Goal: Check status: Check status

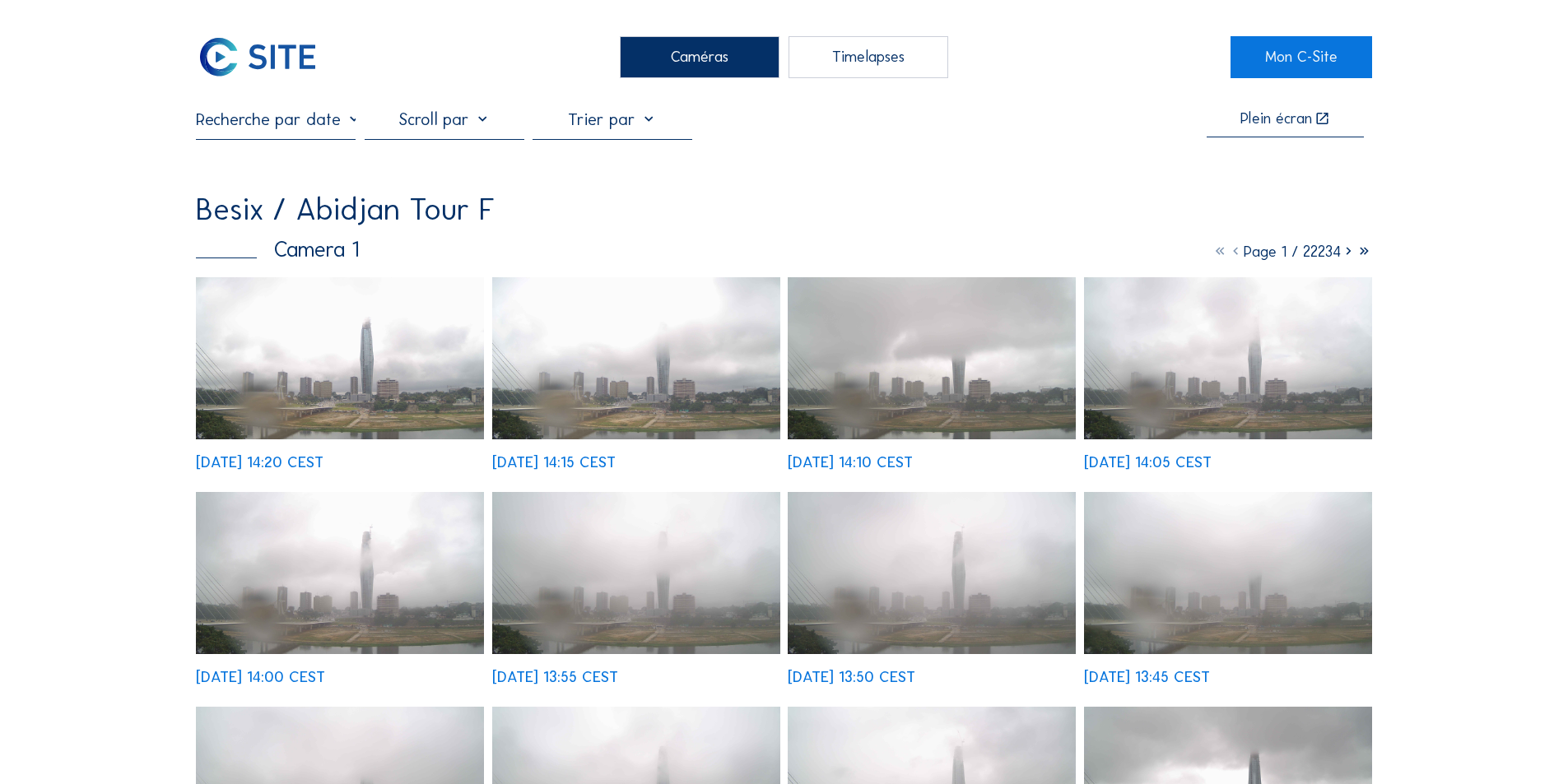
click at [308, 122] on input "text" at bounding box center [275, 120] width 159 height 20
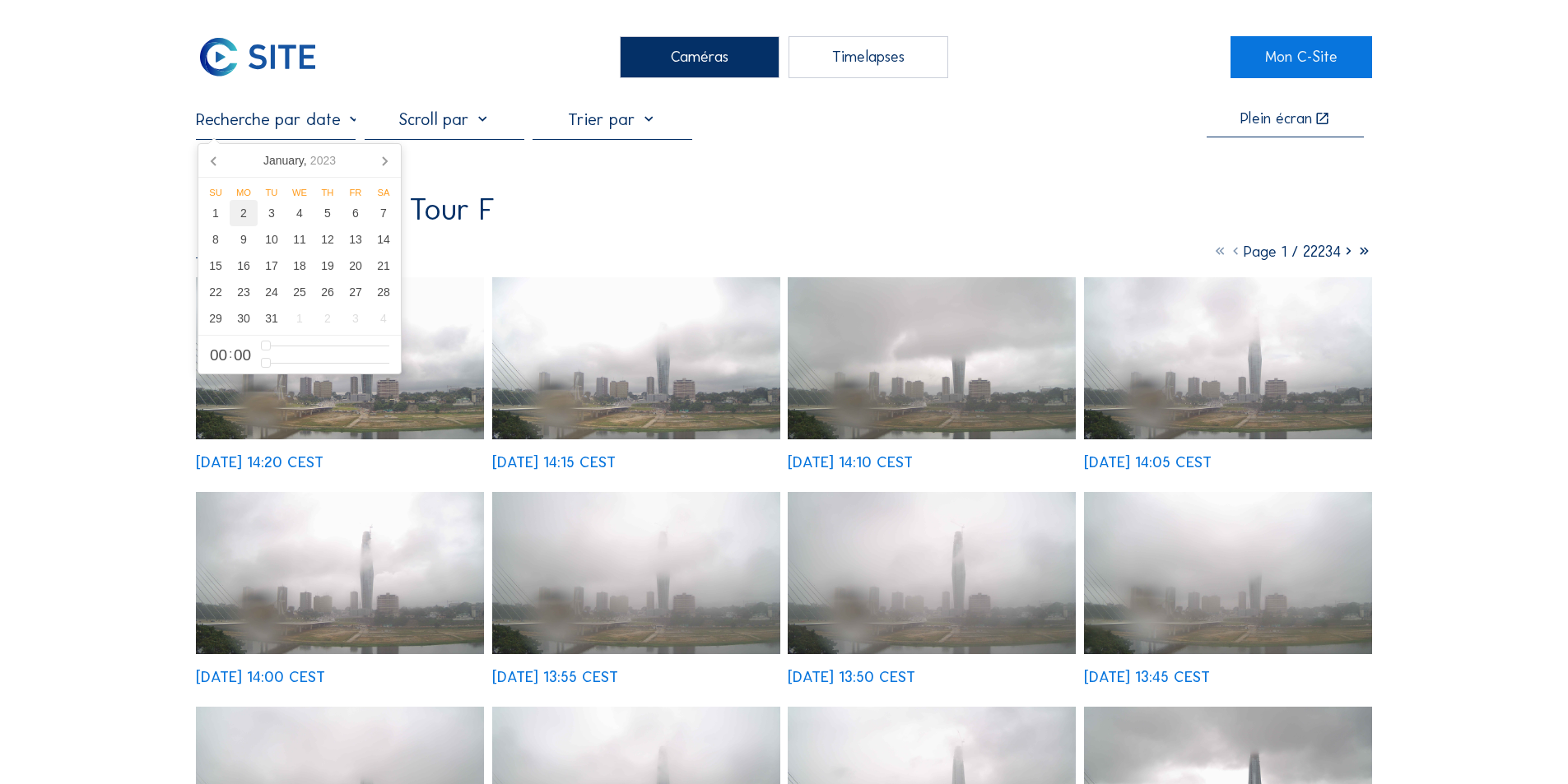
click at [241, 210] on div "2" at bounding box center [243, 212] width 28 height 26
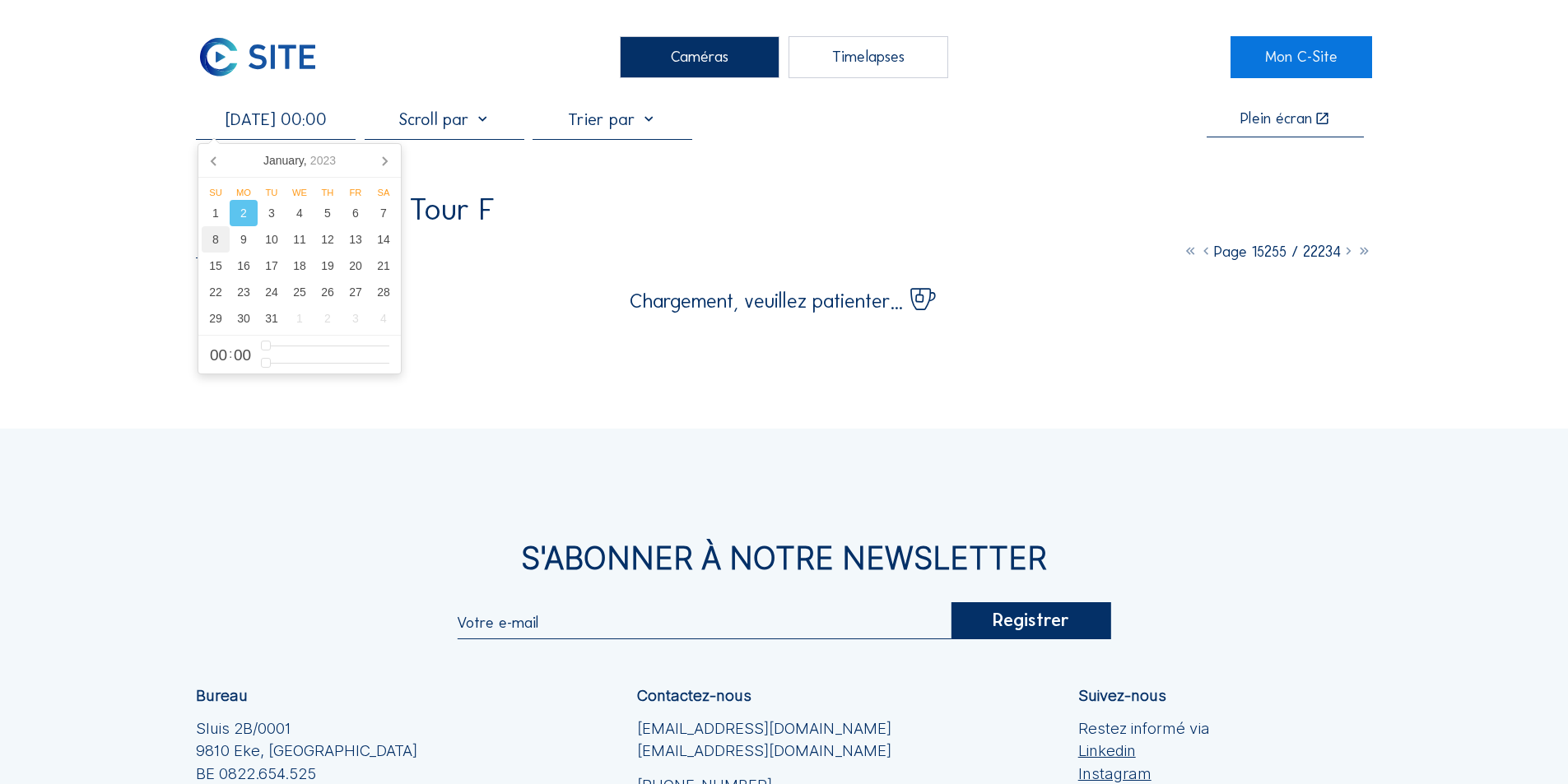
click at [214, 234] on div "8" at bounding box center [215, 239] width 28 height 26
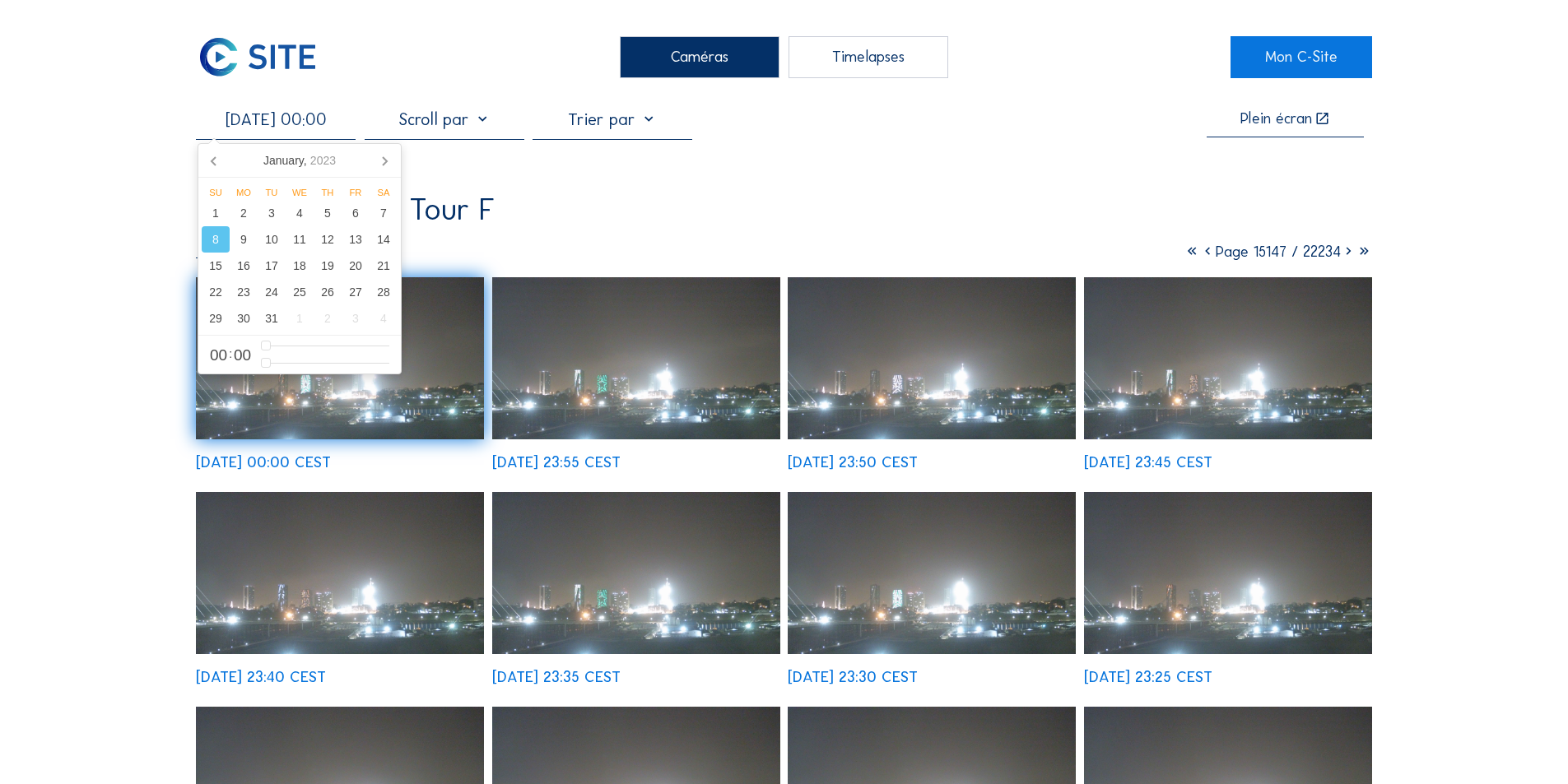
click at [441, 399] on img at bounding box center [340, 358] width 288 height 162
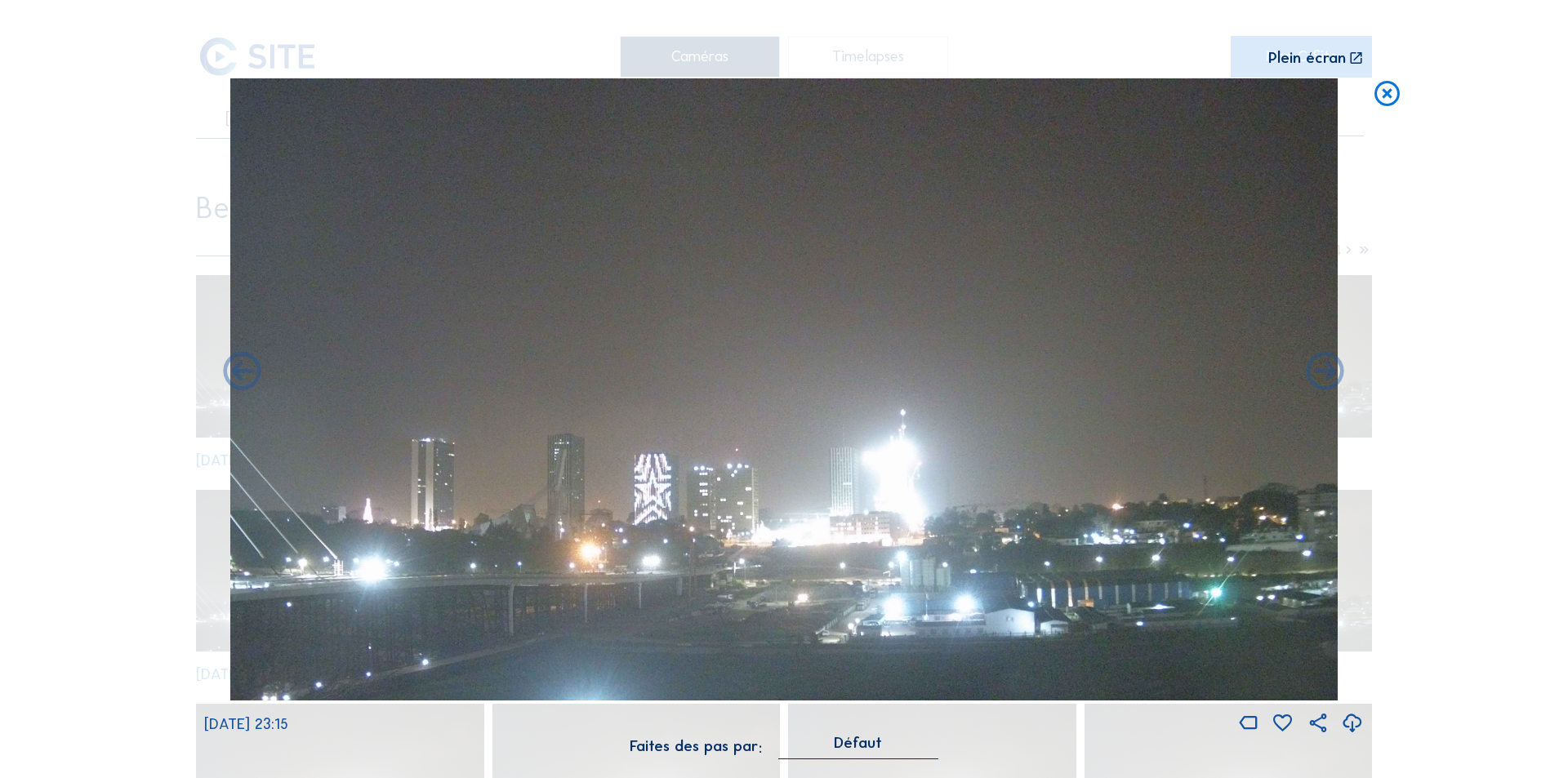
click at [803, 498] on icon at bounding box center [1353, 724] width 23 height 27
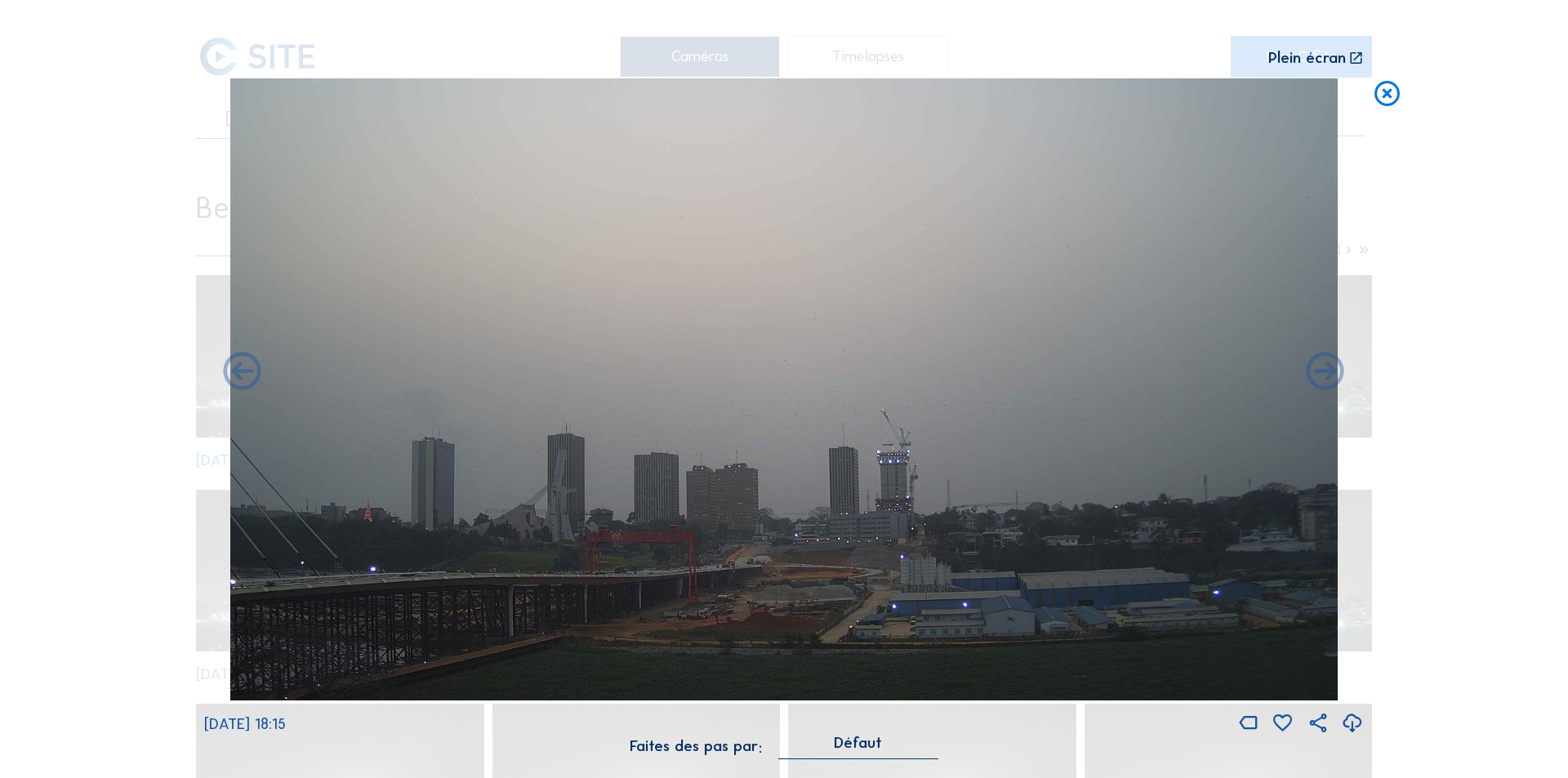
click at [803, 498] on icon at bounding box center [1353, 724] width 23 height 27
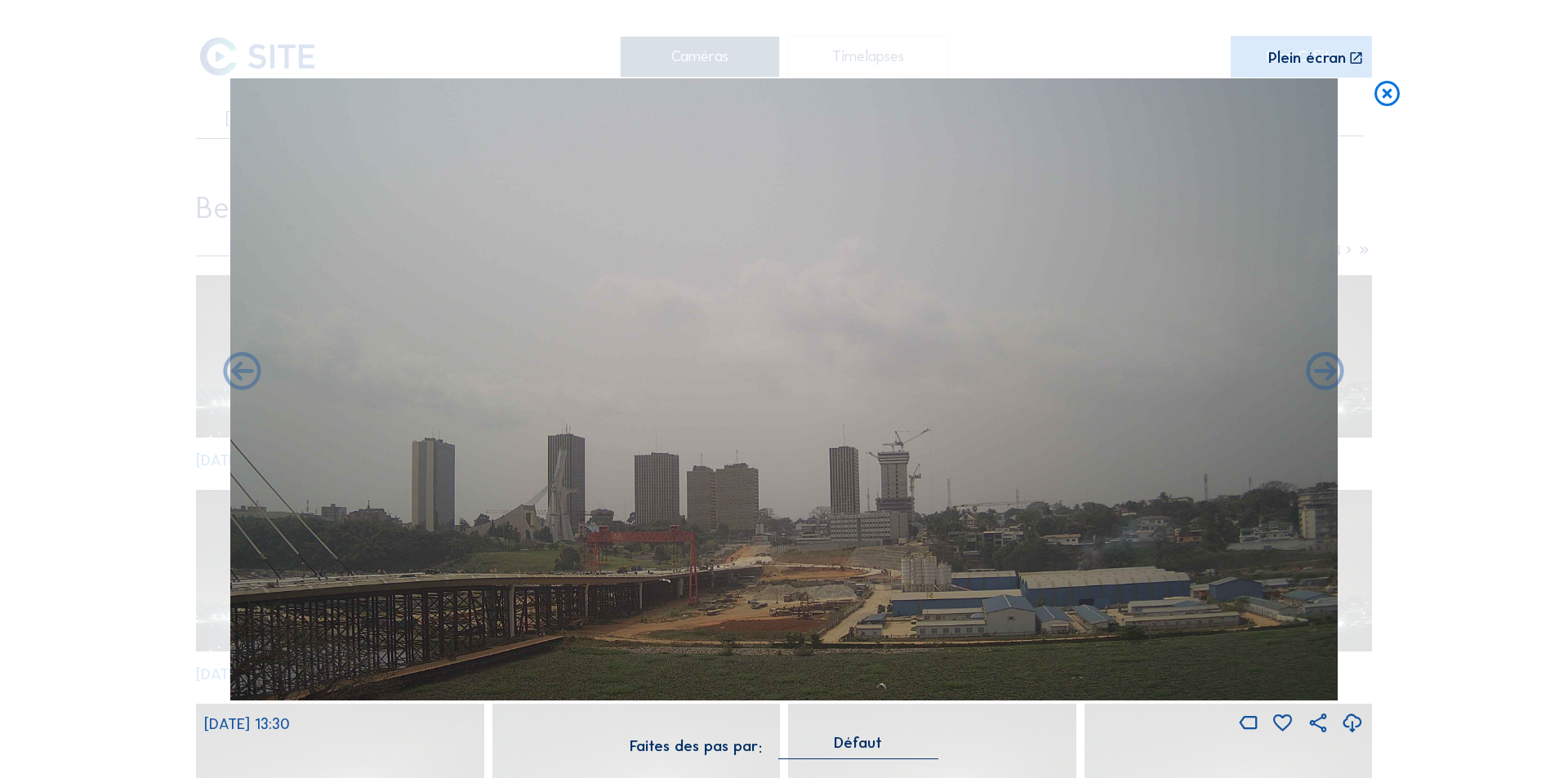
click at [803, 498] on icon at bounding box center [1353, 724] width 23 height 27
click at [803, 420] on div "Scroll pour voyager dans le temps | Appuie sur le 'Alt' [PERSON_NAME] + Scroll …" at bounding box center [784, 389] width 1568 height 778
click at [803, 92] on icon at bounding box center [1388, 94] width 30 height 31
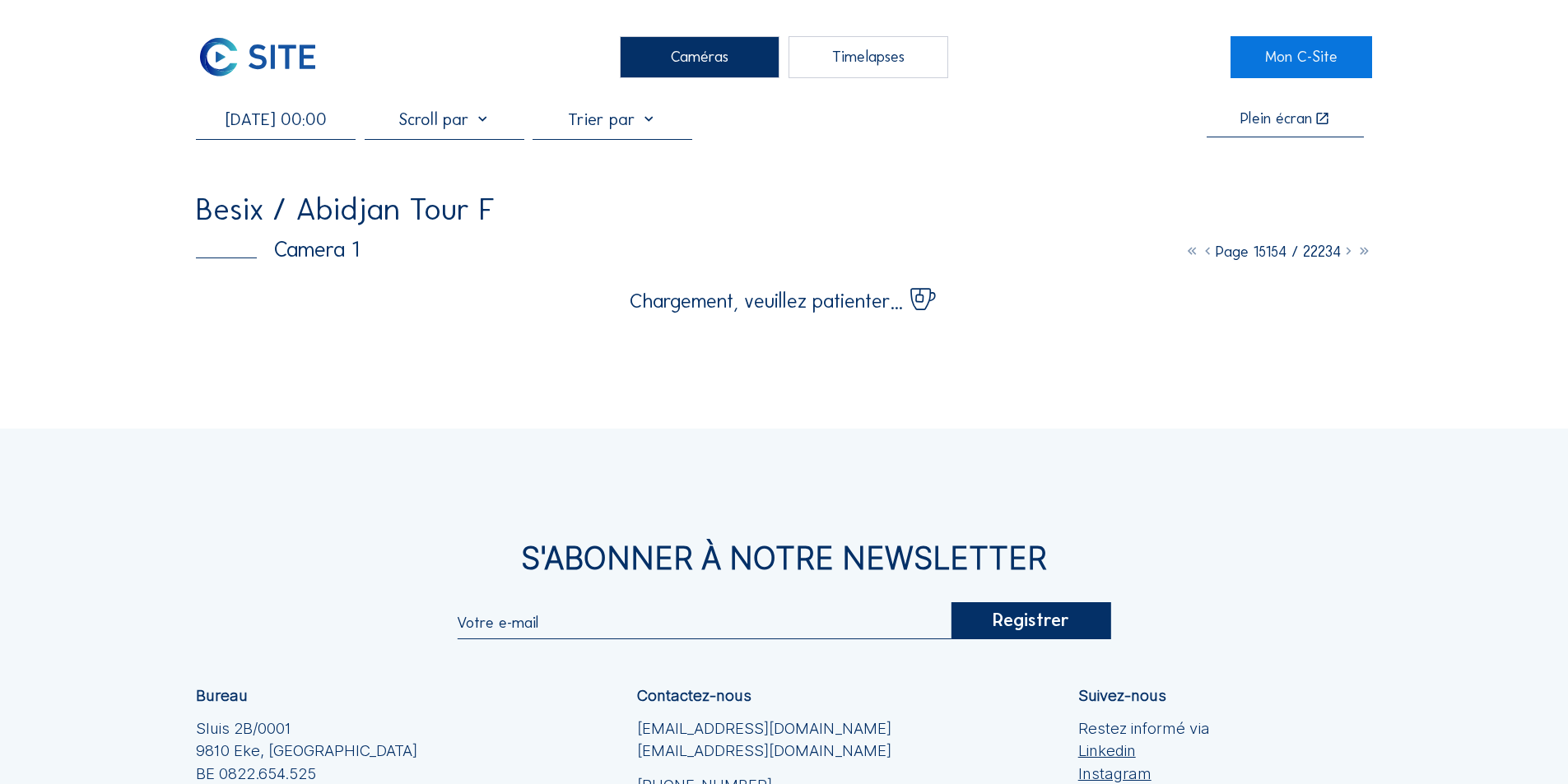
click at [293, 120] on input "[DATE] 00:00" at bounding box center [275, 120] width 159 height 20
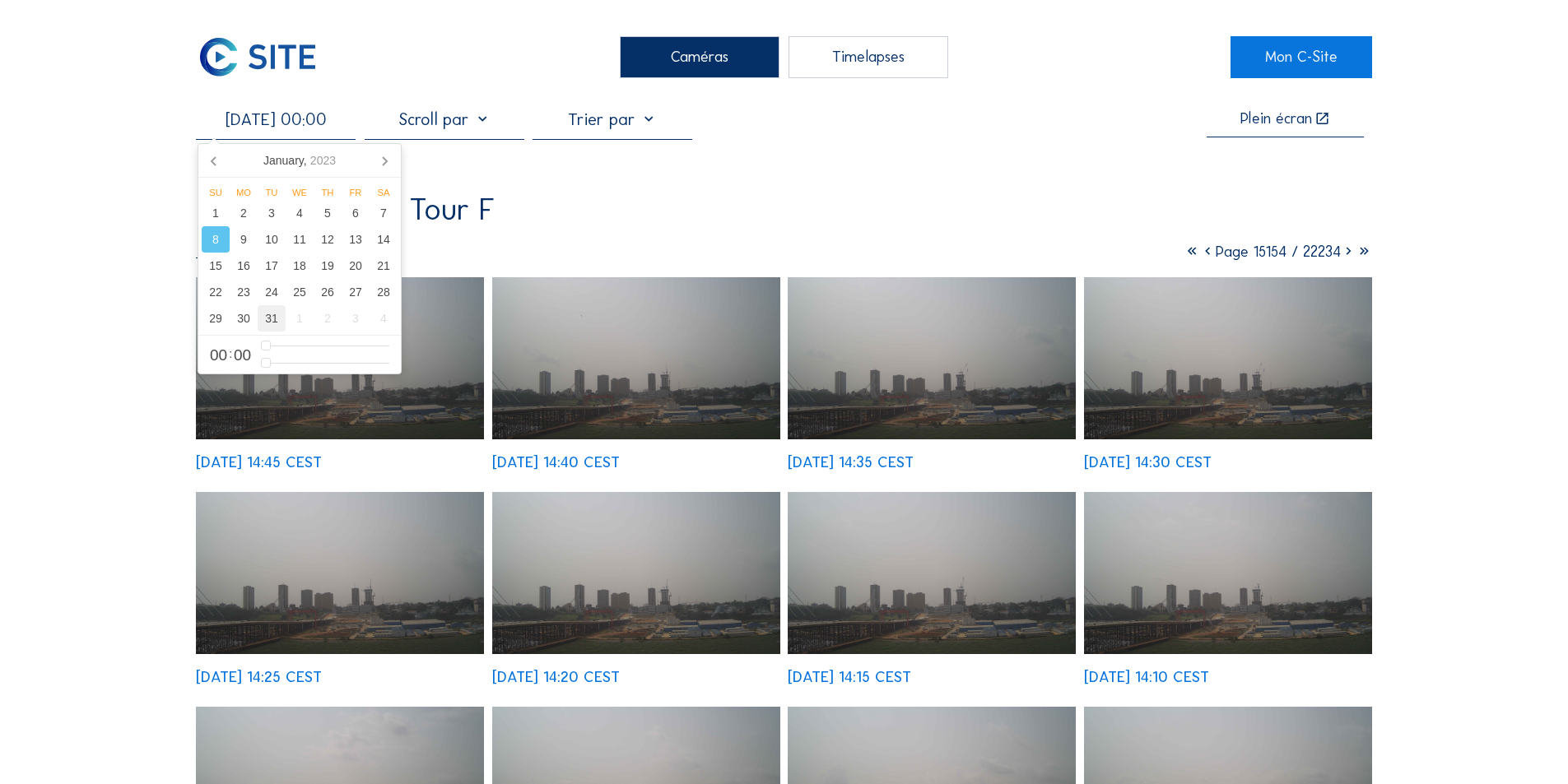
click at [269, 316] on div "31" at bounding box center [271, 318] width 28 height 26
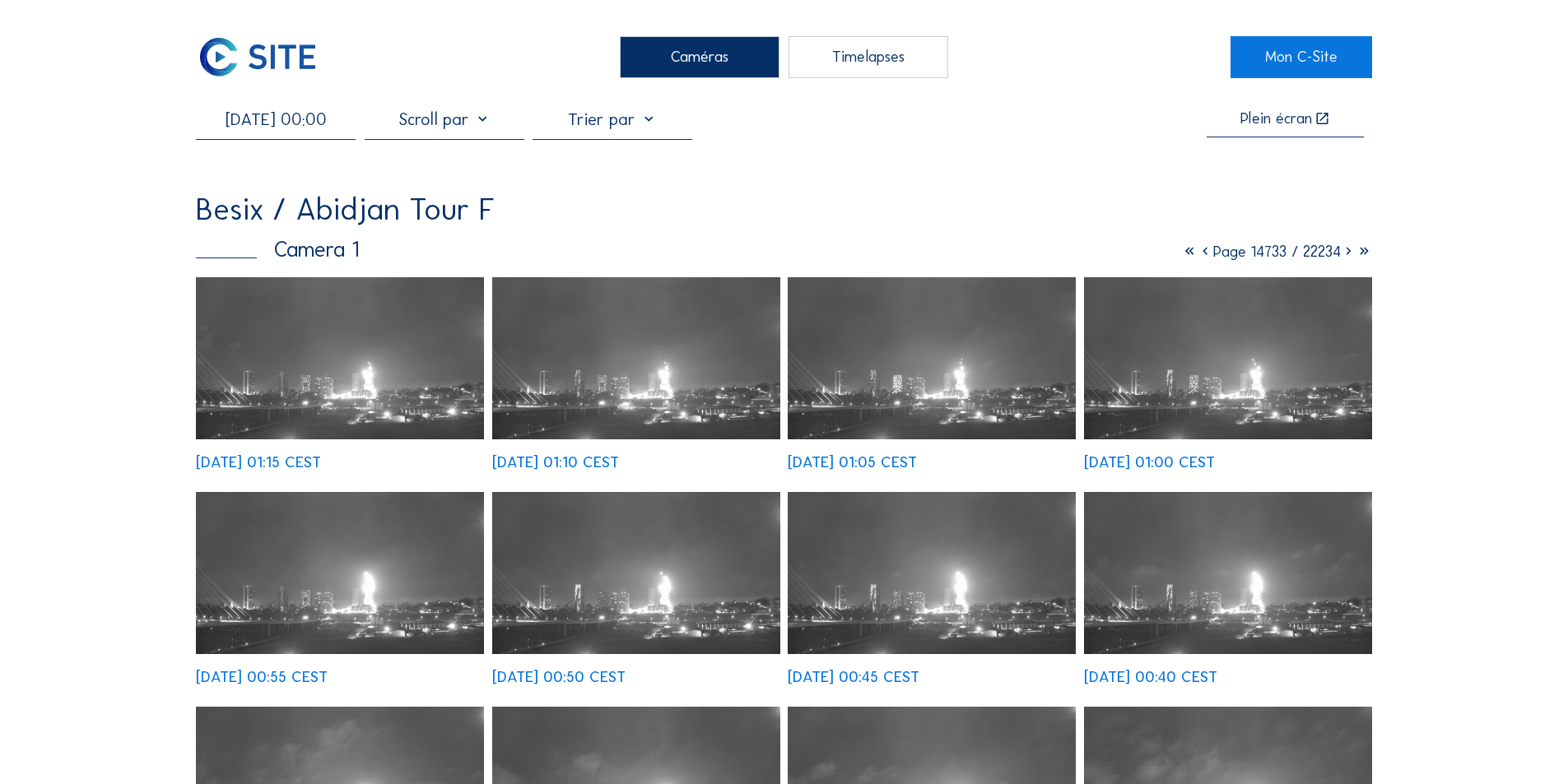
click at [675, 383] on img at bounding box center [636, 358] width 288 height 162
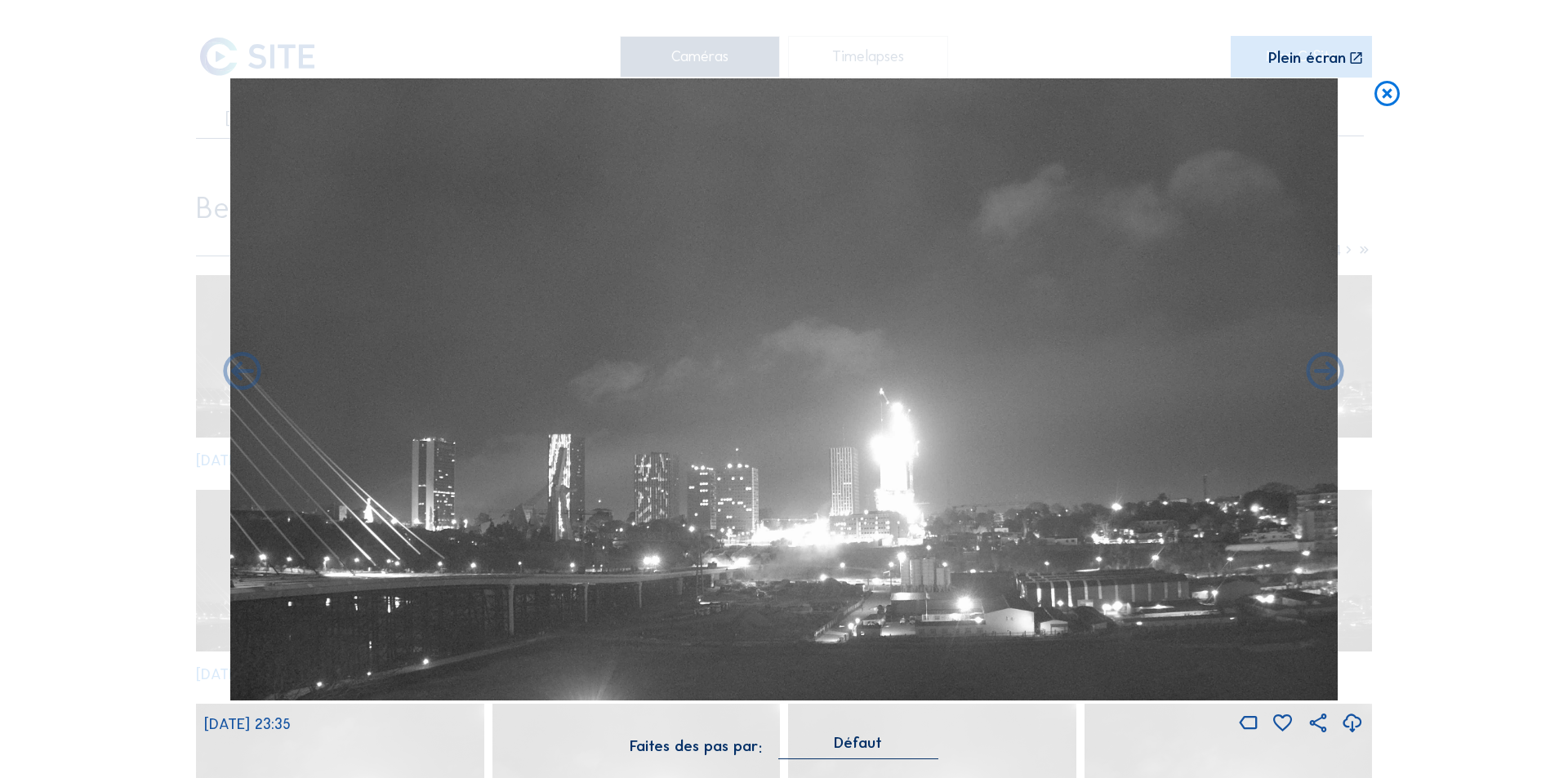
click at [803, 498] on icon at bounding box center [1353, 724] width 23 height 27
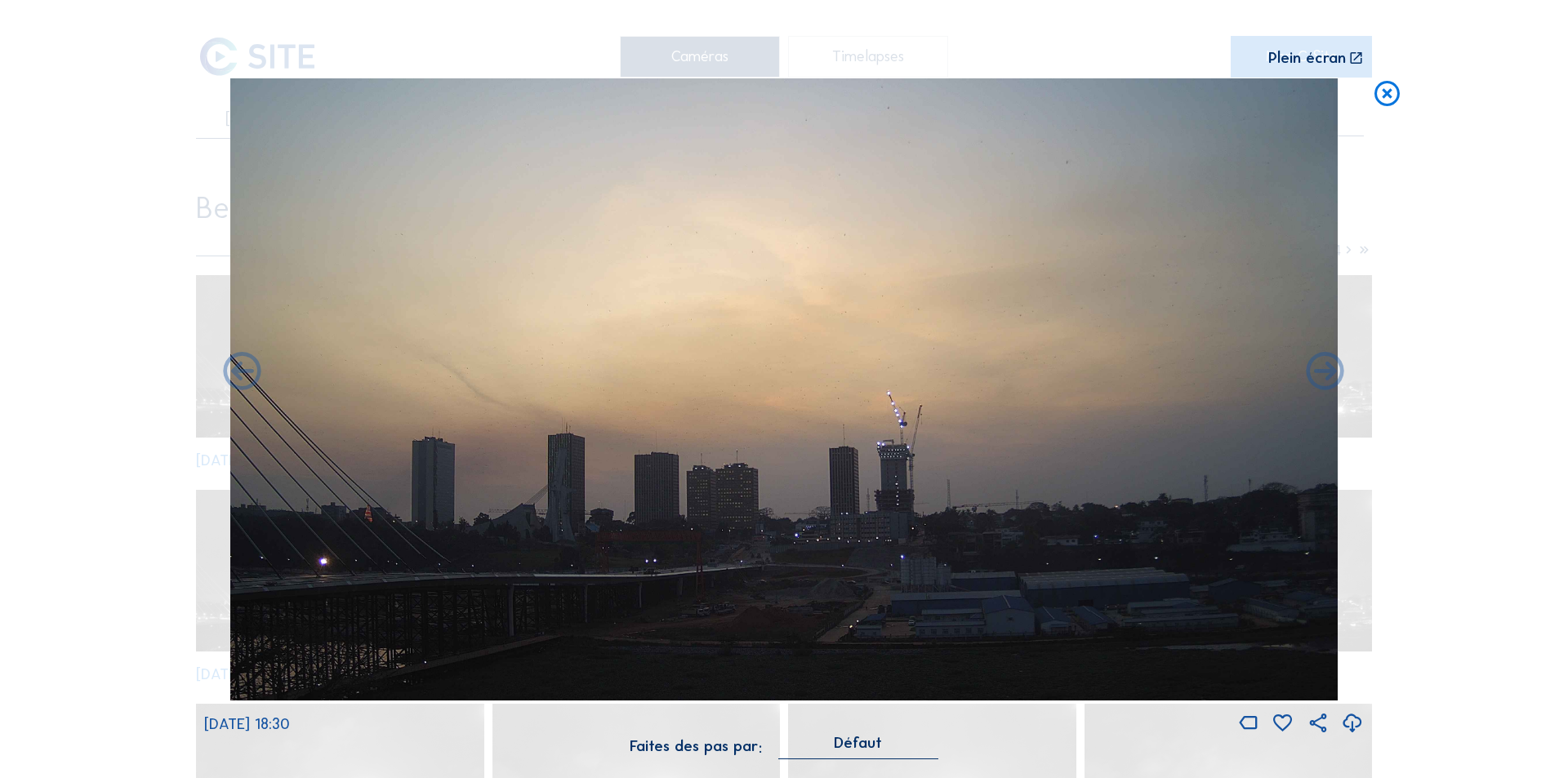
click at [803, 498] on icon at bounding box center [1353, 724] width 23 height 27
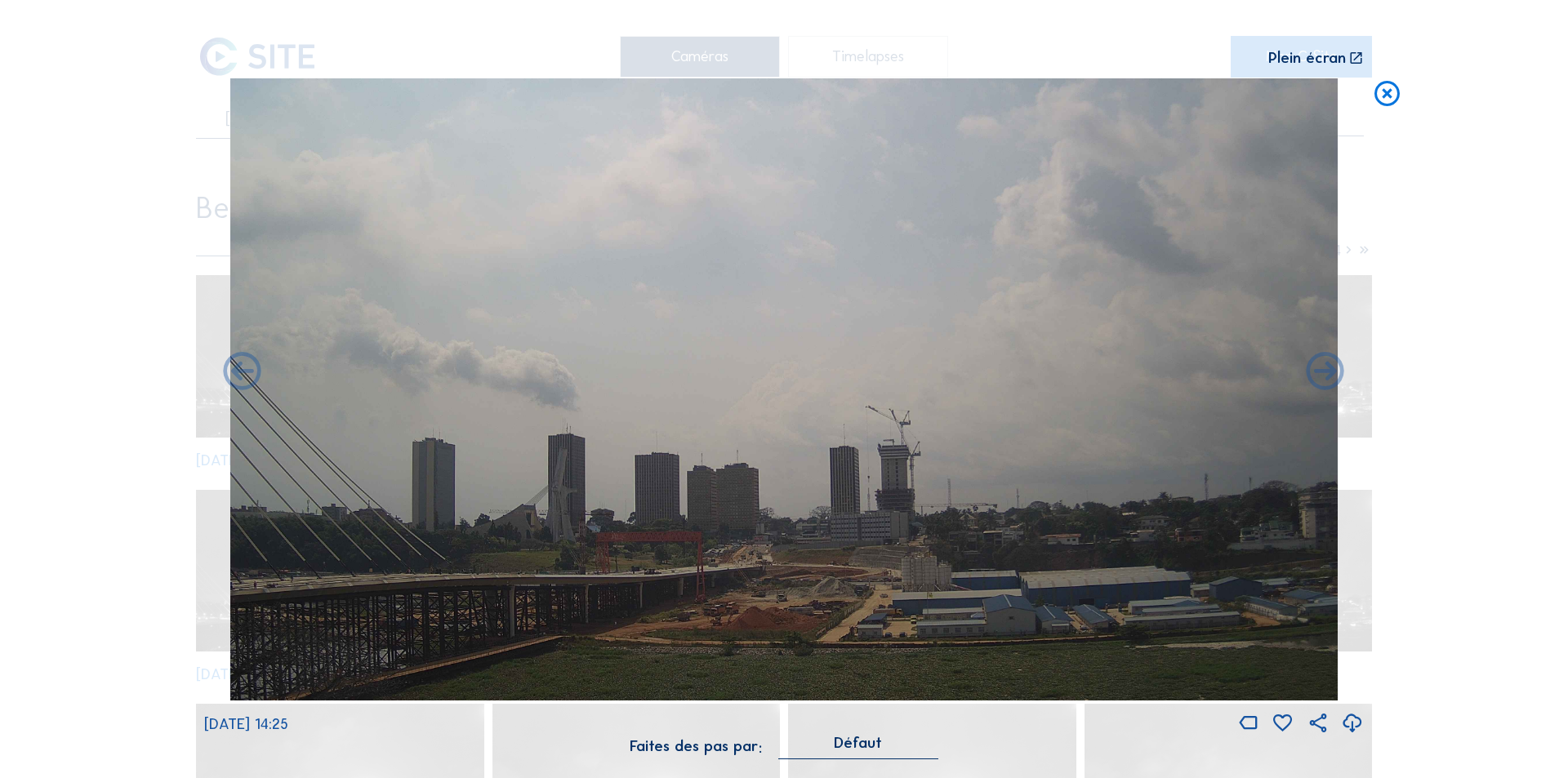
click at [803, 91] on icon at bounding box center [1388, 94] width 30 height 31
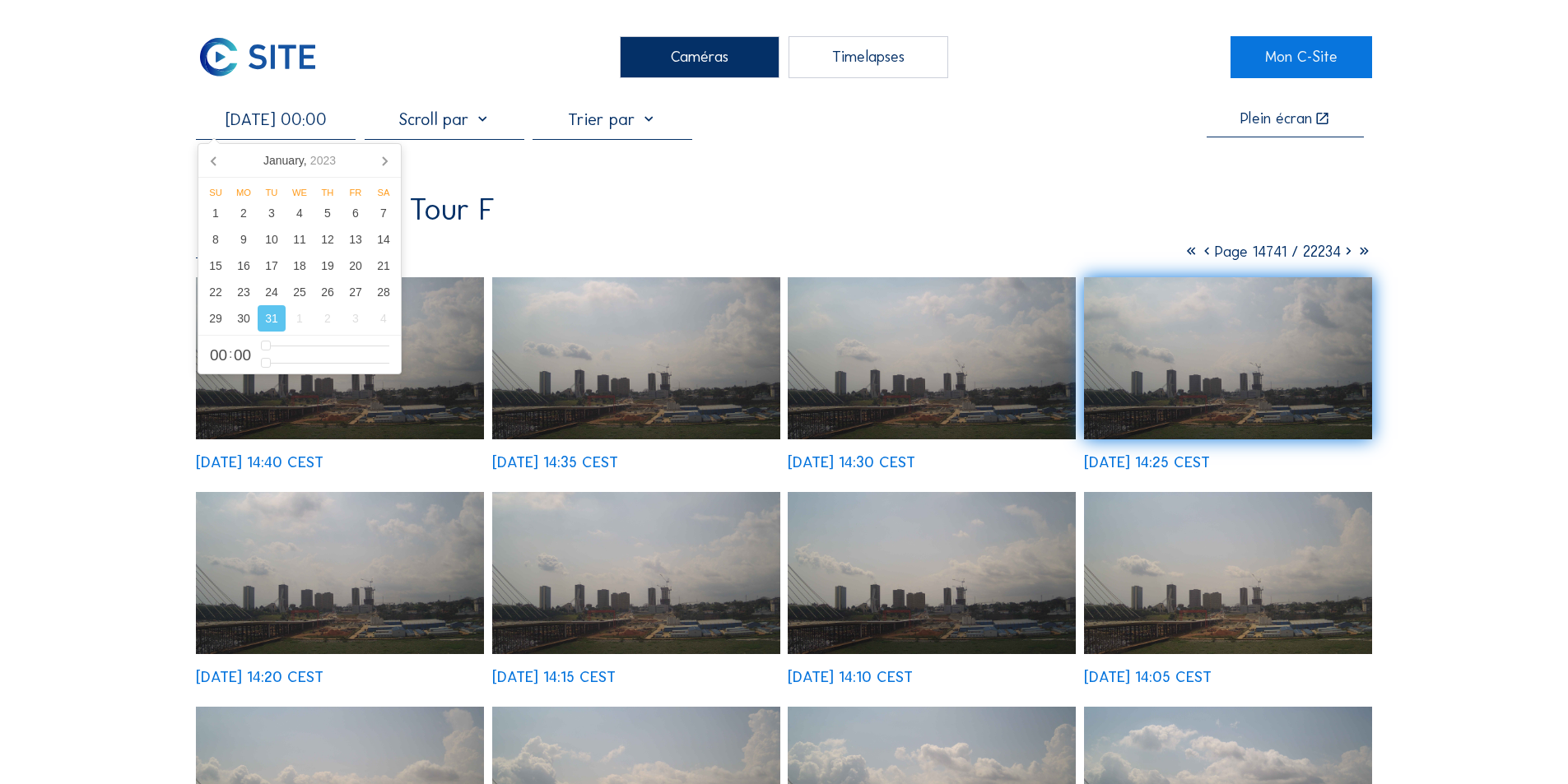
click at [309, 120] on input "[DATE] 00:00" at bounding box center [275, 120] width 159 height 20
click at [385, 158] on icon at bounding box center [383, 160] width 26 height 26
click at [356, 239] on div "10" at bounding box center [355, 239] width 28 height 26
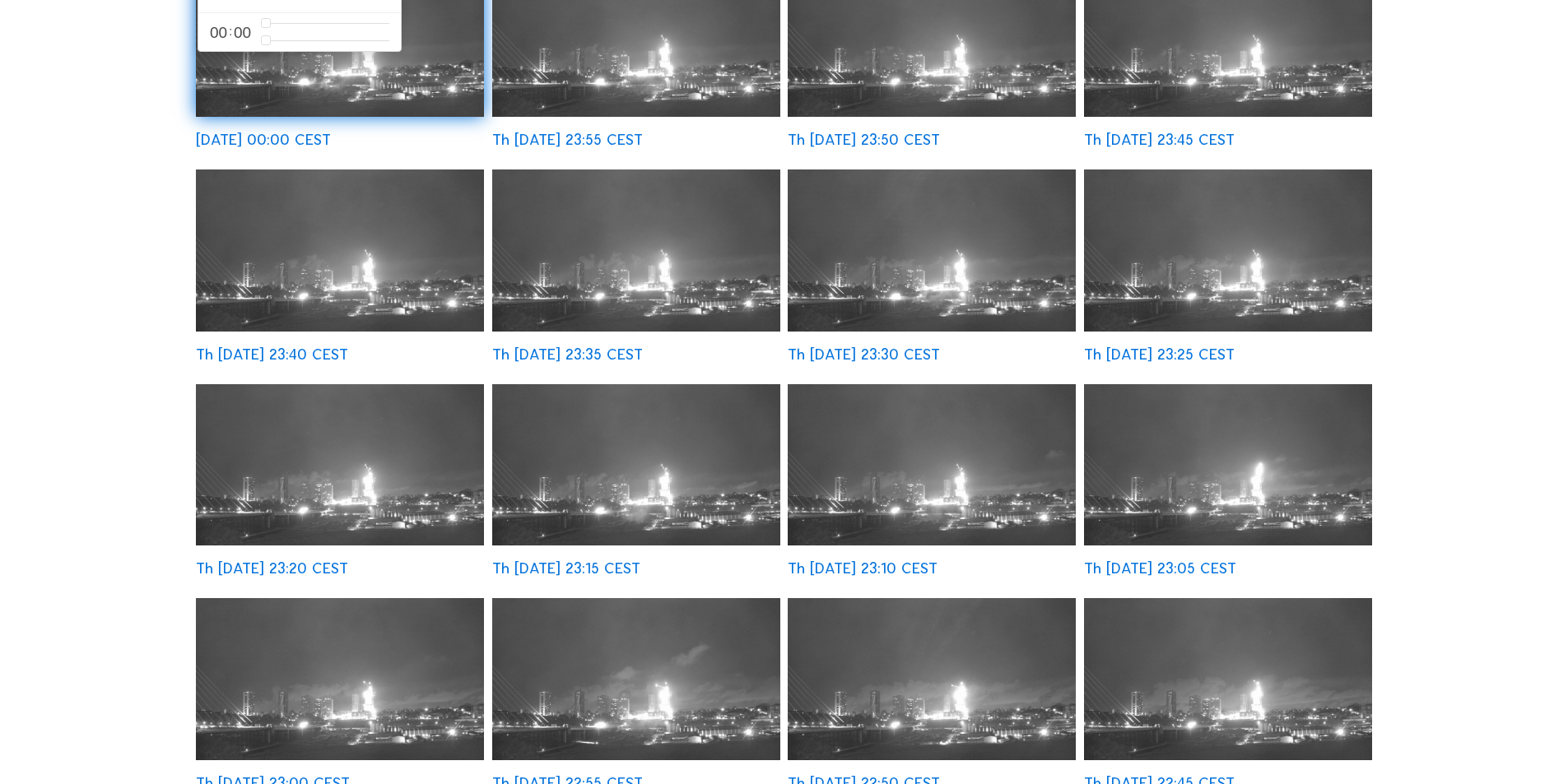
scroll to position [576, 0]
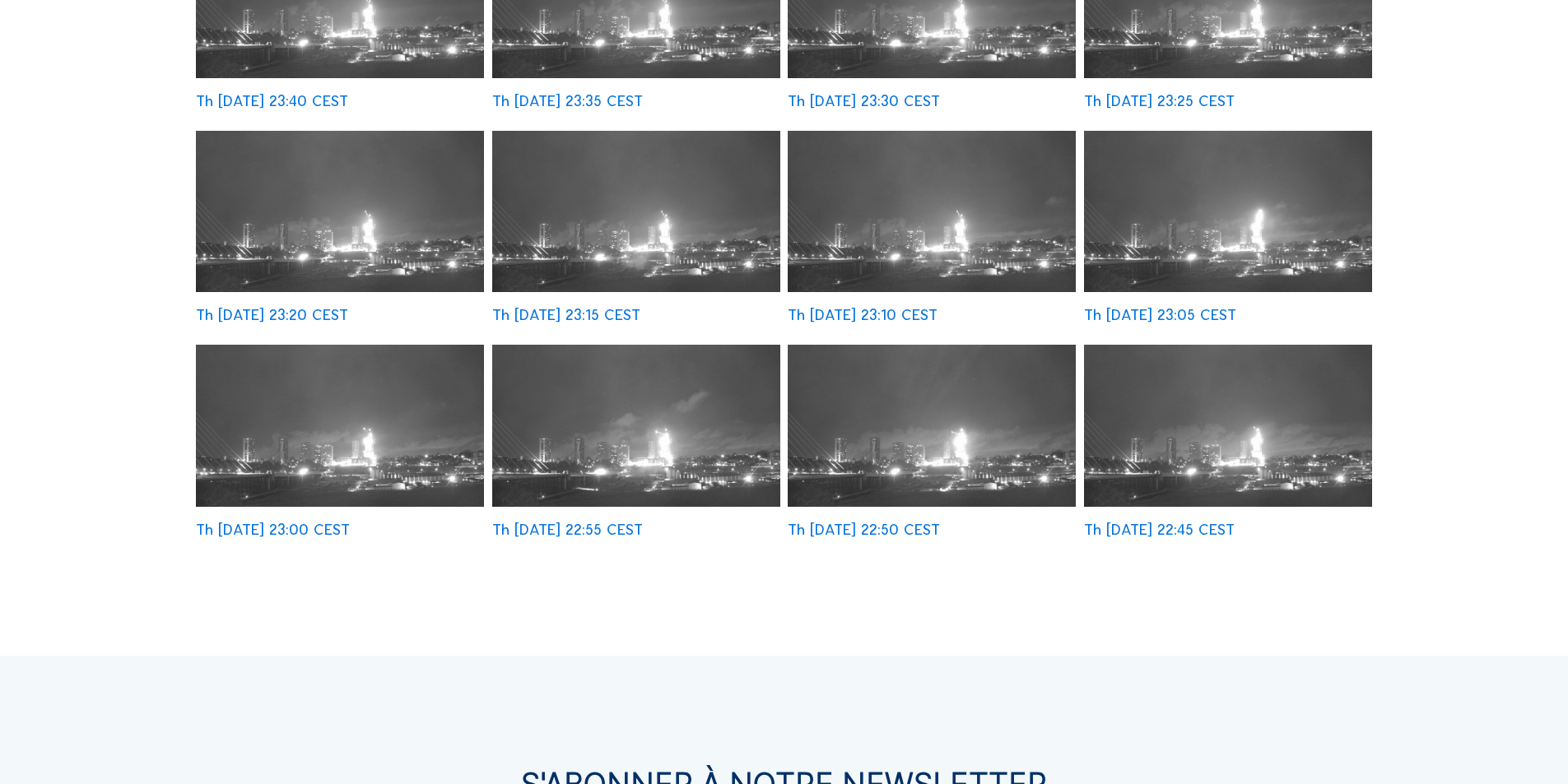
click at [401, 226] on img at bounding box center [340, 212] width 288 height 162
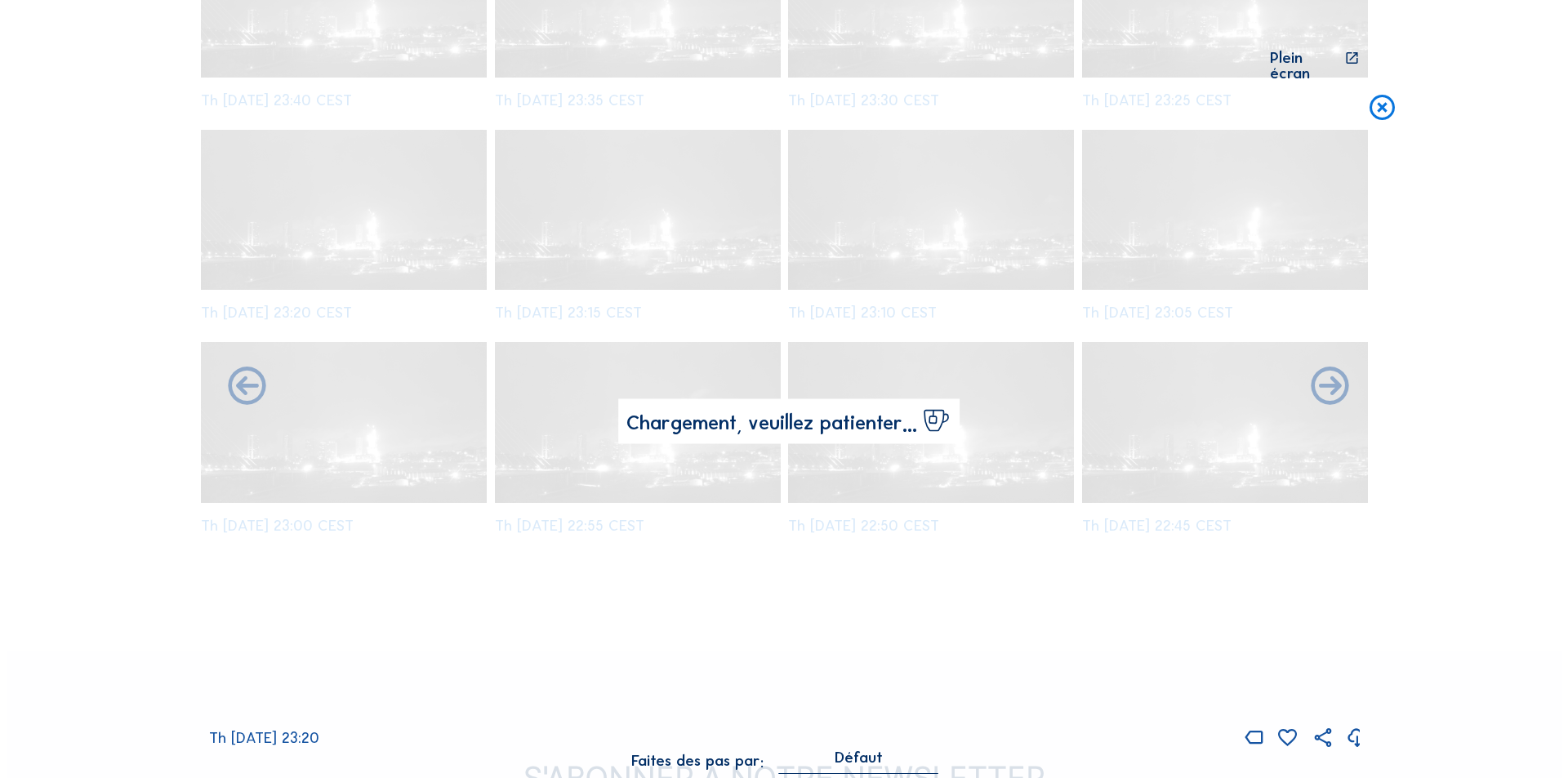
scroll to position [573, 0]
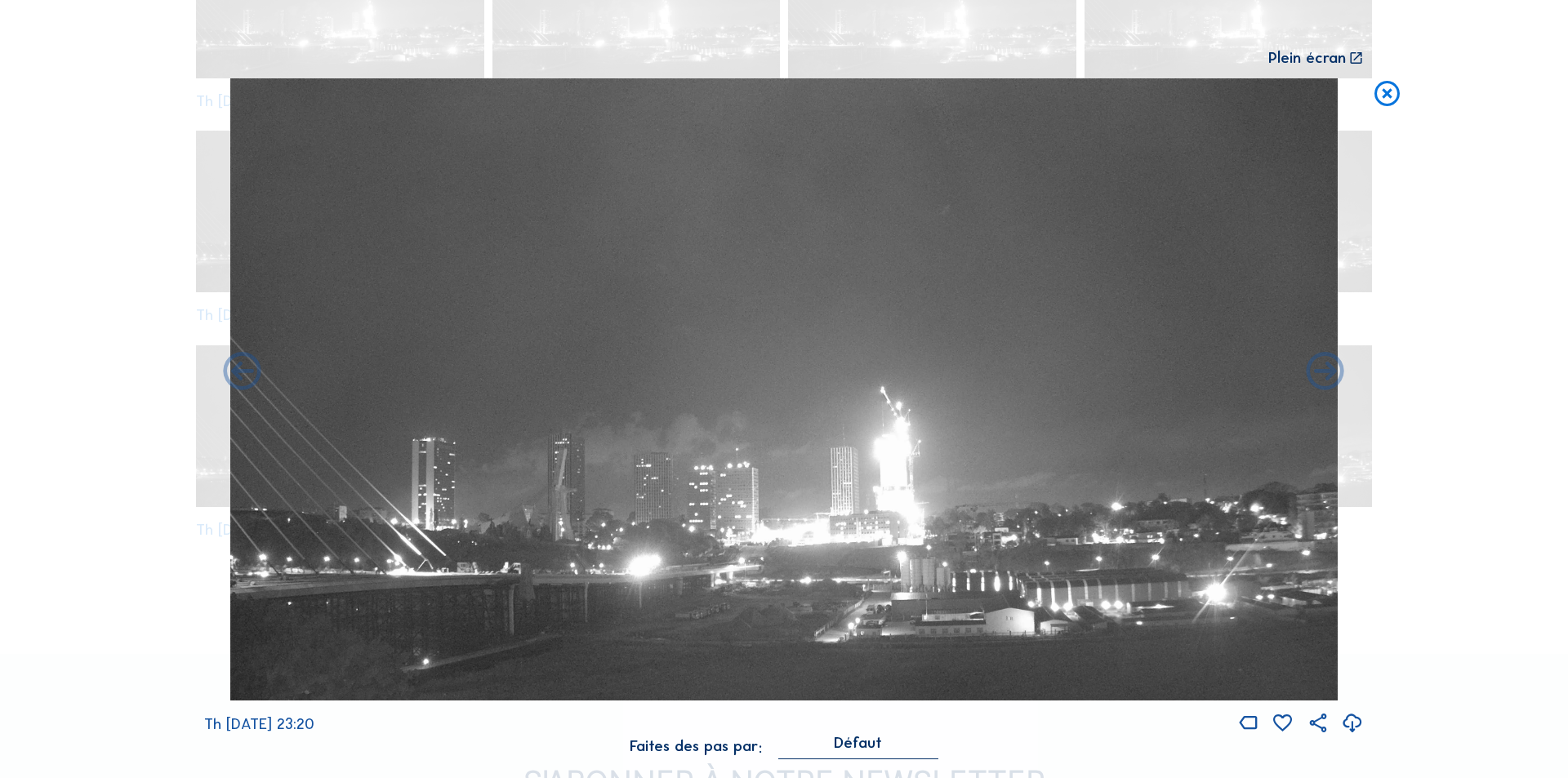
click at [803, 498] on icon at bounding box center [1353, 724] width 23 height 27
drag, startPoint x: 1329, startPoint y: 119, endPoint x: 1341, endPoint y: 137, distance: 21.6
click at [803, 137] on div "Th [DATE] 23:20" at bounding box center [784, 407] width 1160 height 658
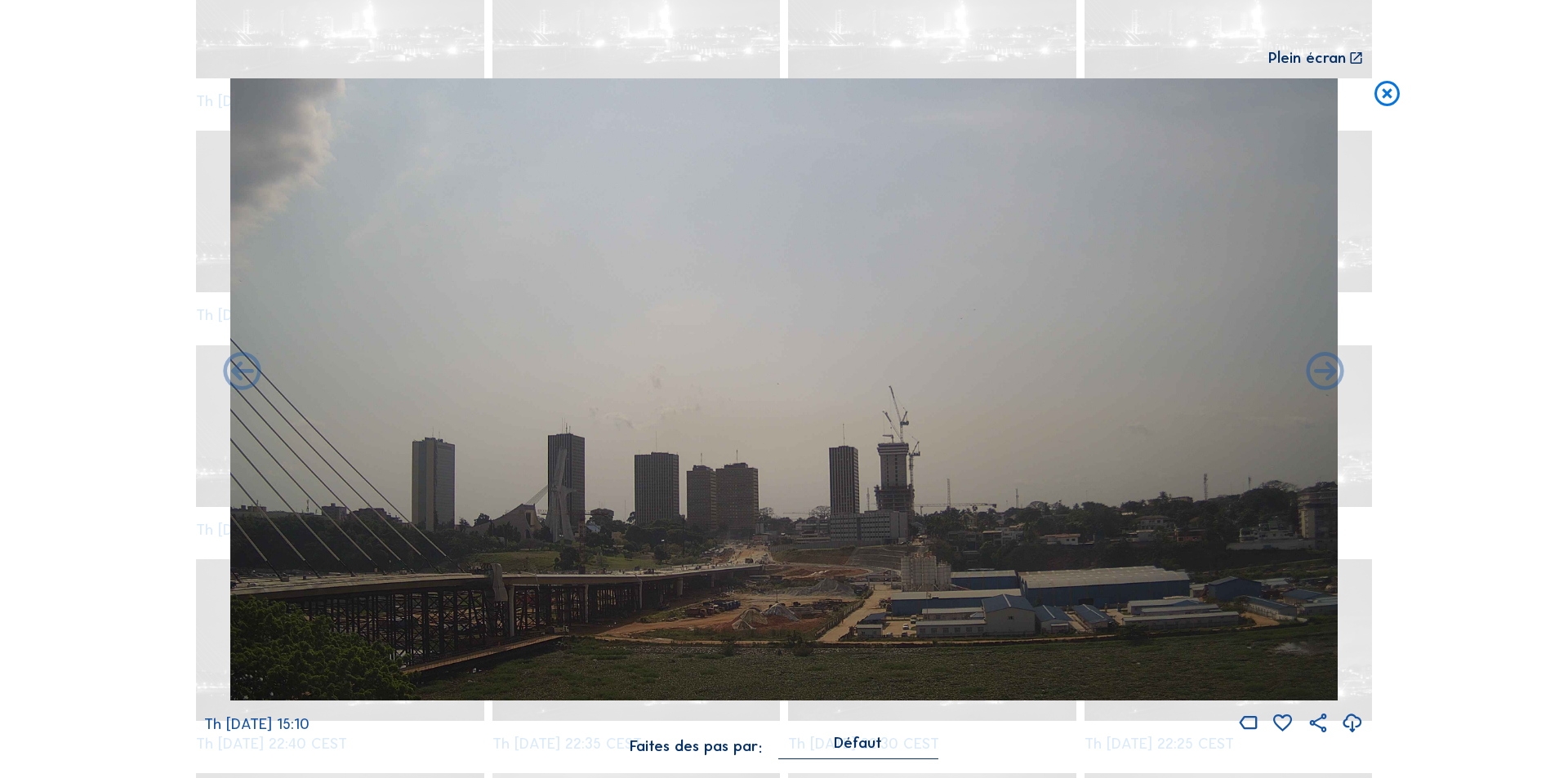
click at [803, 94] on icon at bounding box center [1388, 94] width 30 height 31
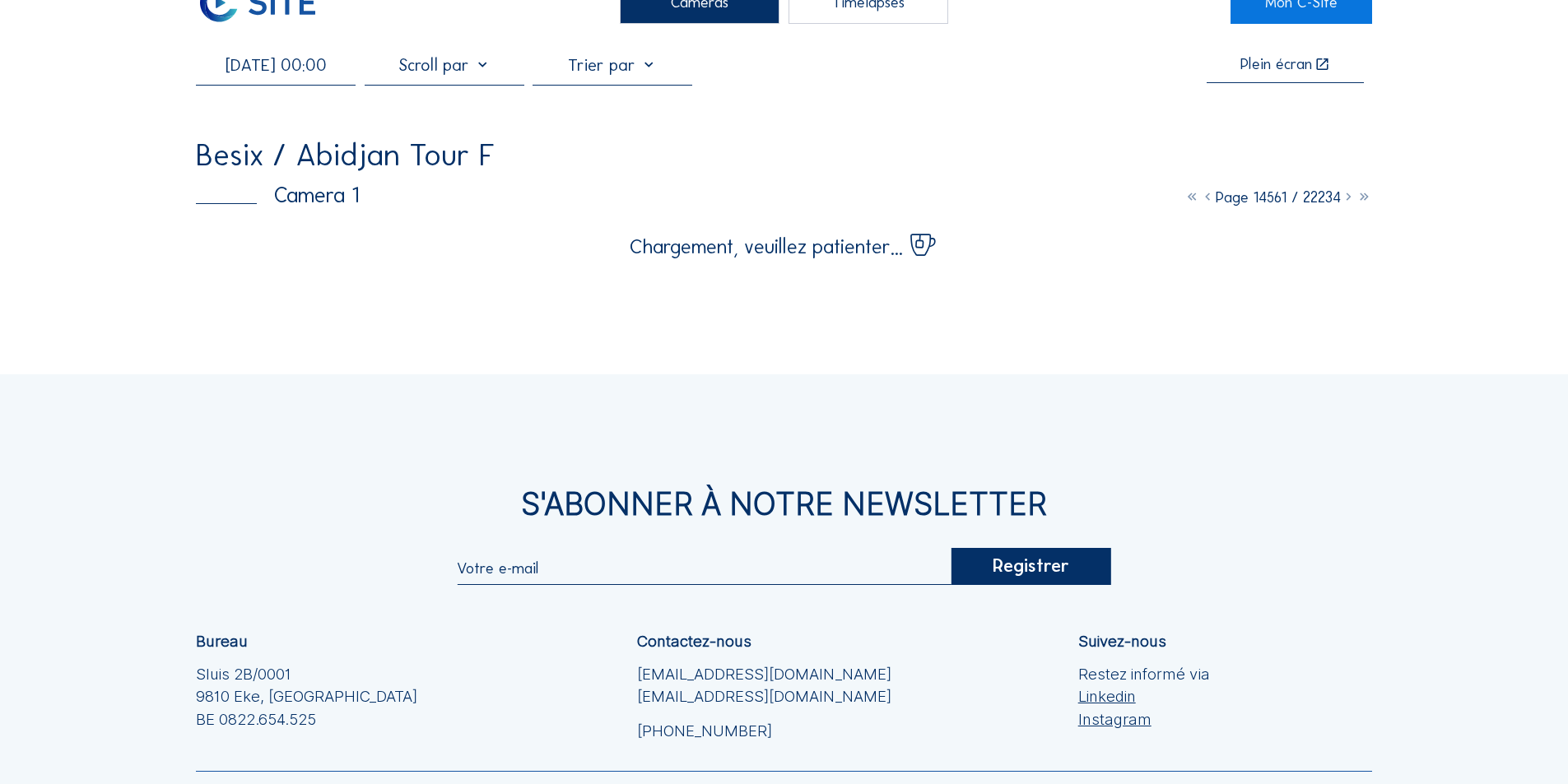
scroll to position [0, 0]
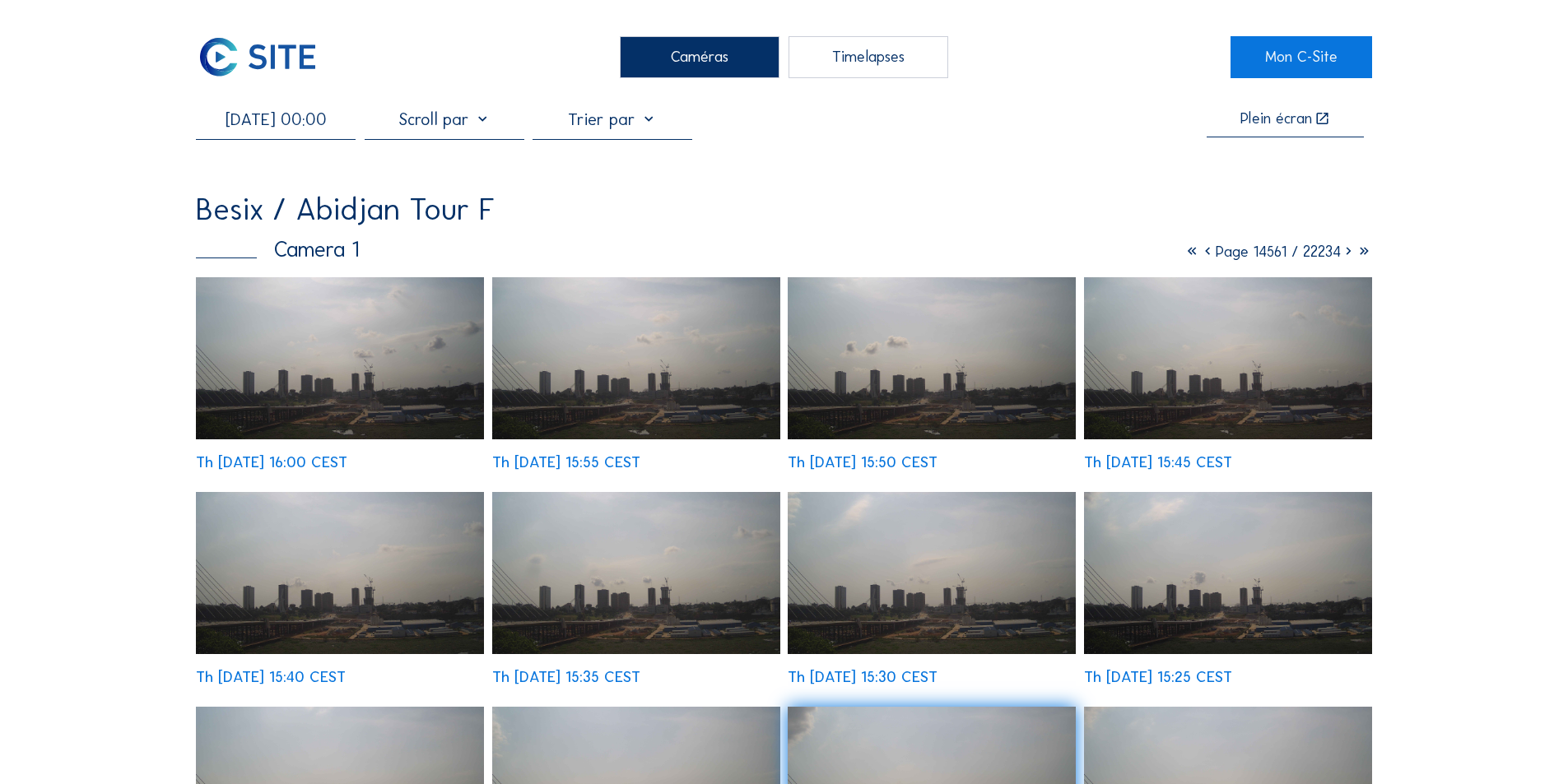
click at [668, 502] on img at bounding box center [636, 573] width 288 height 162
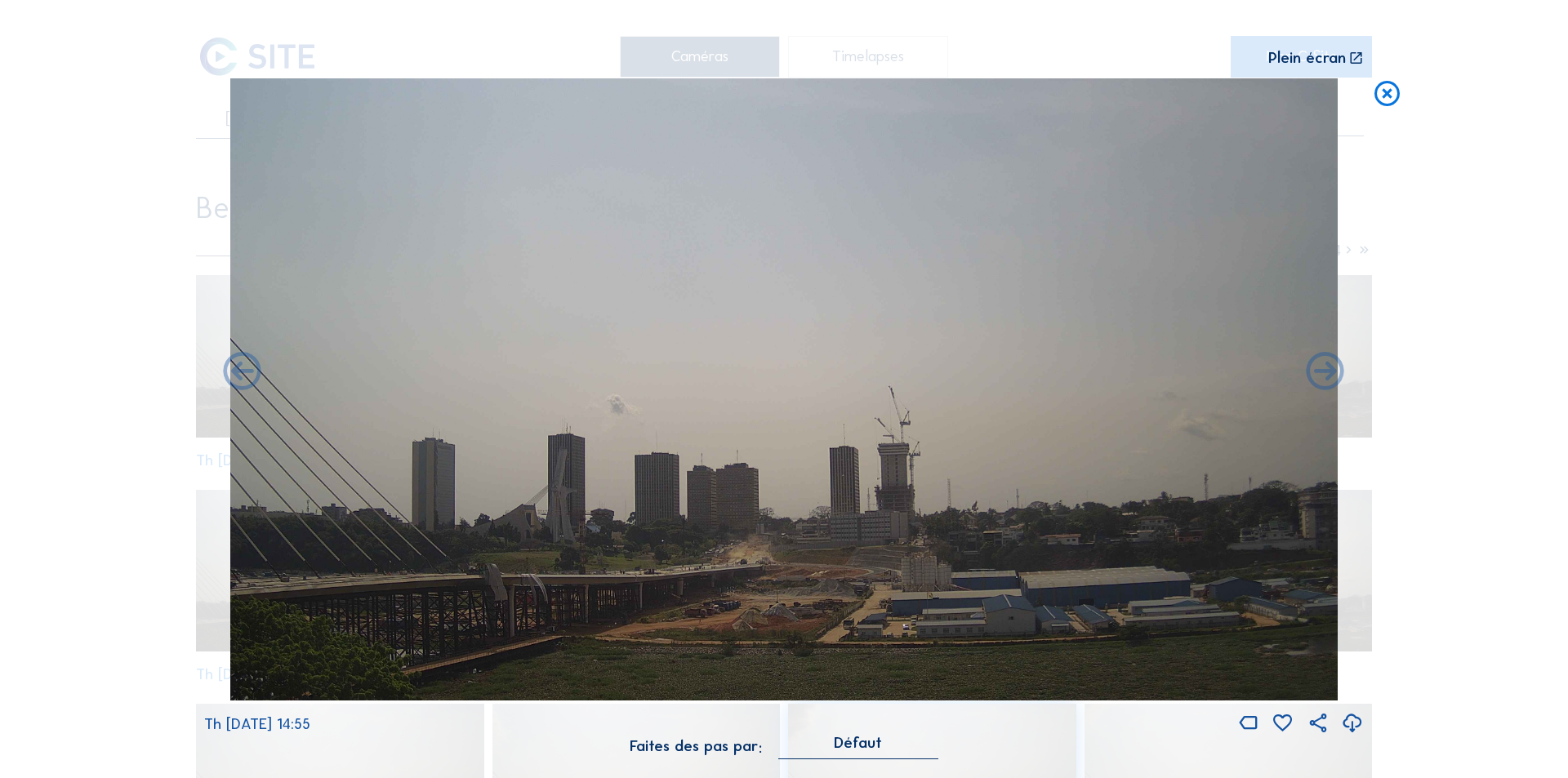
click at [803, 498] on icon at bounding box center [1353, 724] width 23 height 27
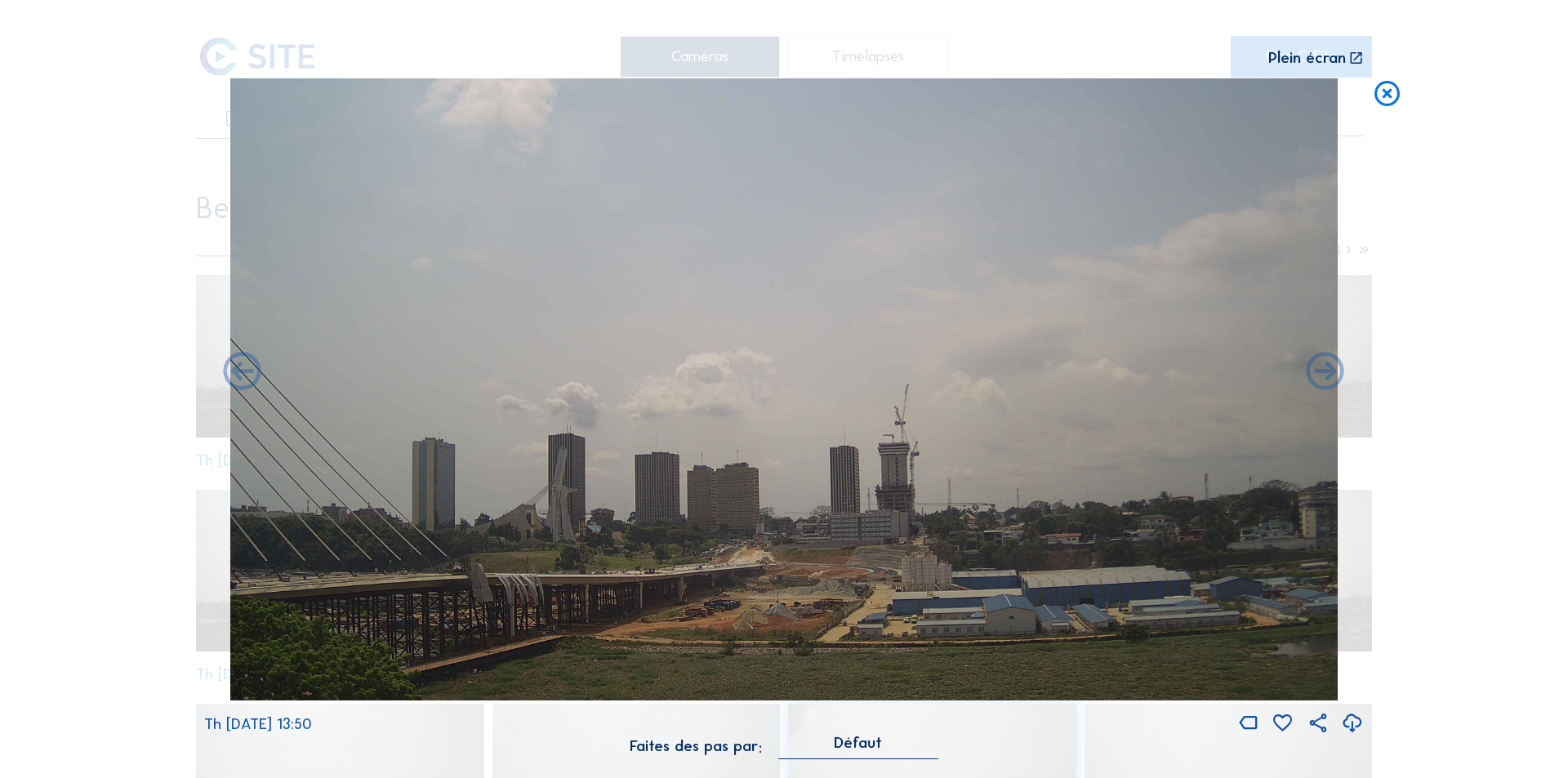
click at [803, 96] on icon at bounding box center [1388, 94] width 30 height 31
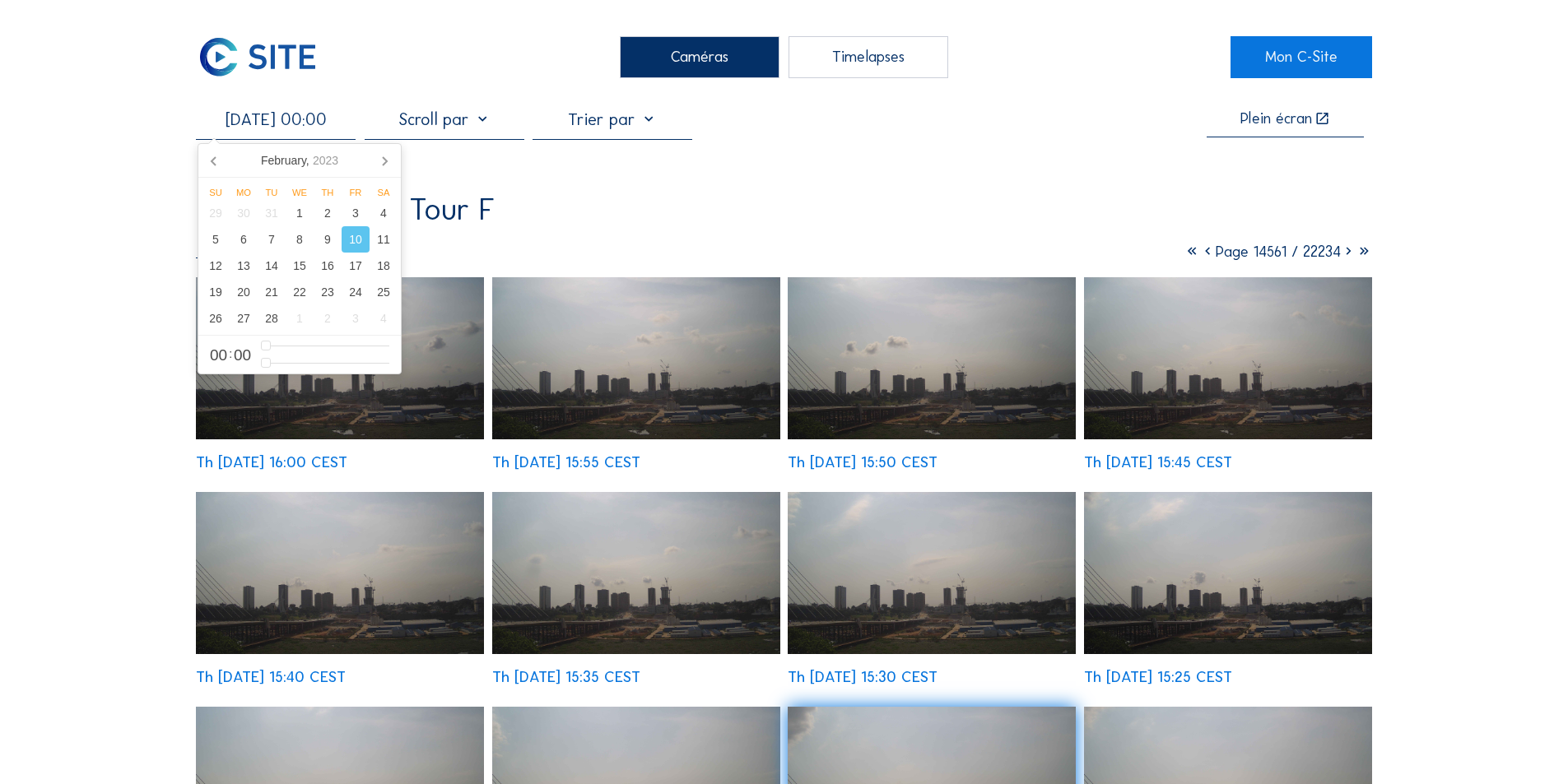
click at [273, 125] on input "[DATE] 00:00" at bounding box center [275, 120] width 159 height 20
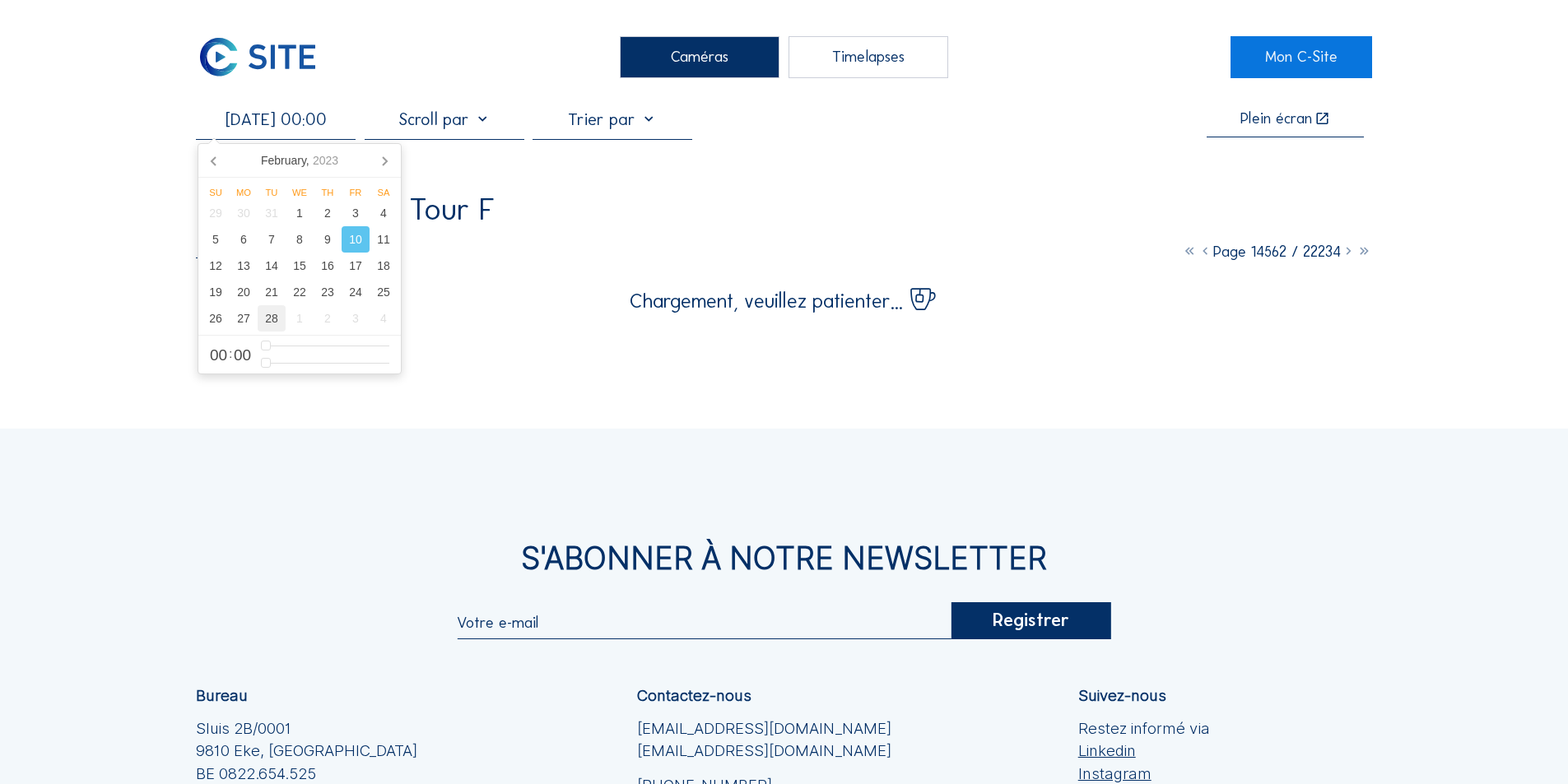
click at [274, 319] on div "28" at bounding box center [271, 318] width 28 height 26
type input "[DATE] 00:00"
